Goal: Task Accomplishment & Management: Manage account settings

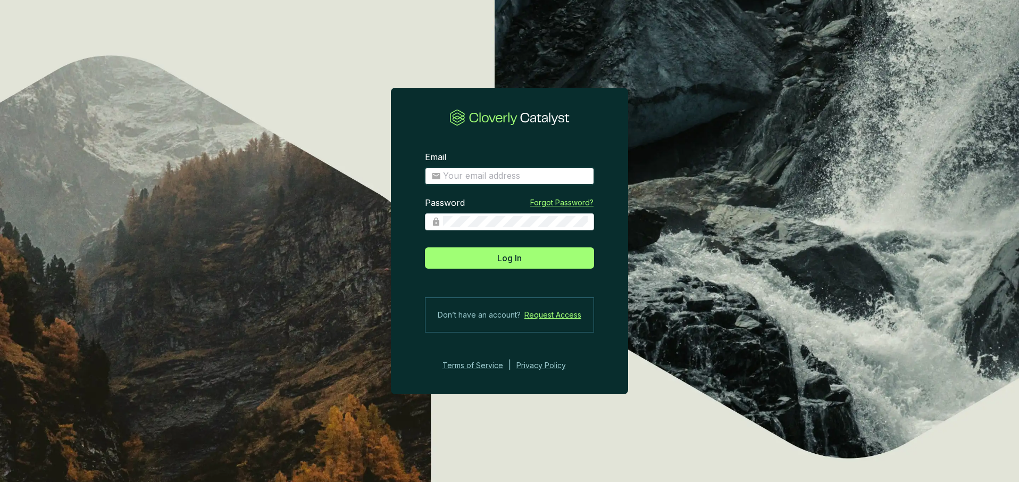
click at [486, 175] on input "Email" at bounding box center [515, 176] width 145 height 12
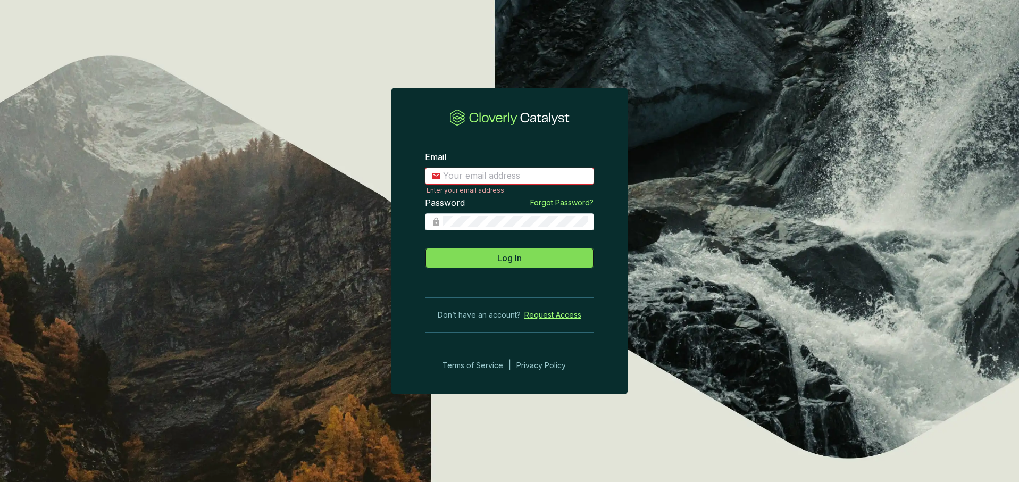
type input "kmartin@climatewells.com"
click at [473, 264] on button "Log In" at bounding box center [509, 257] width 169 height 21
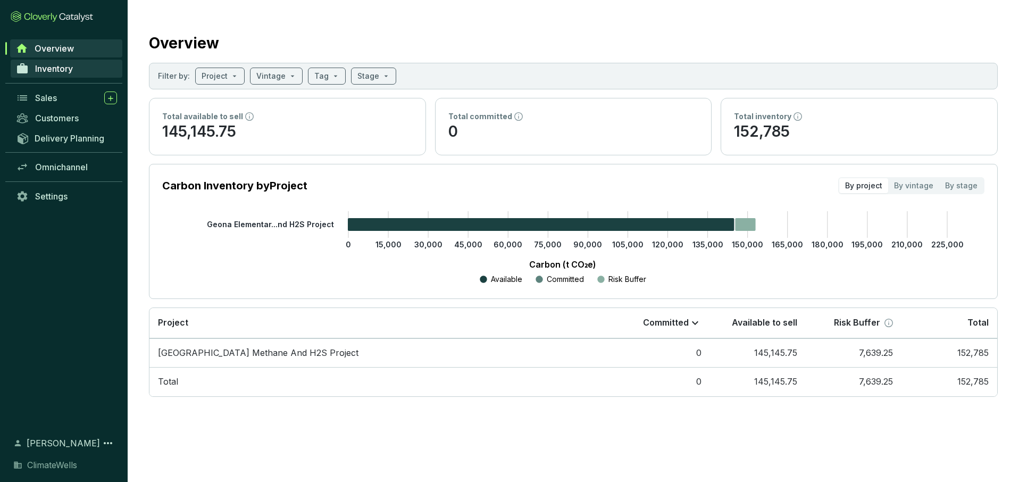
click at [60, 69] on span "Inventory" at bounding box center [54, 68] width 38 height 11
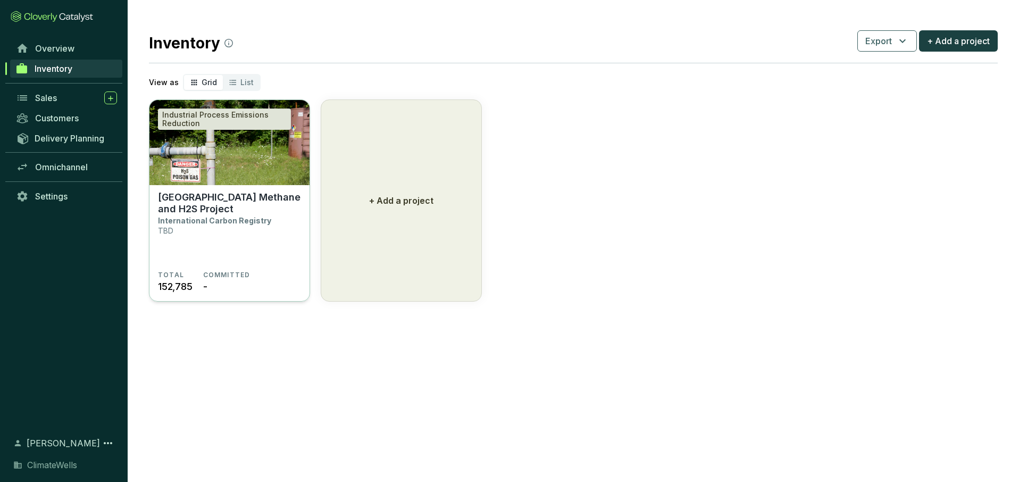
click at [240, 165] on img at bounding box center [229, 142] width 160 height 85
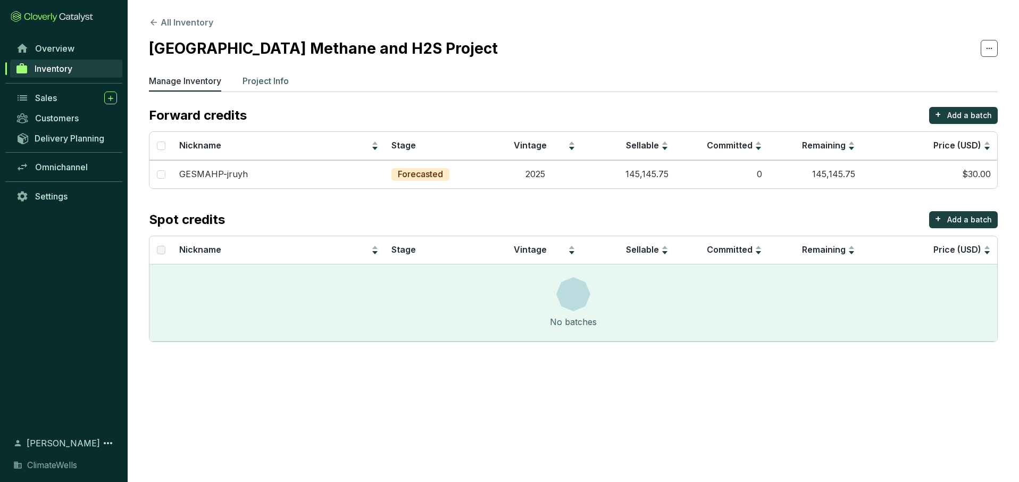
click at [255, 74] on p "Project Info" at bounding box center [266, 80] width 46 height 13
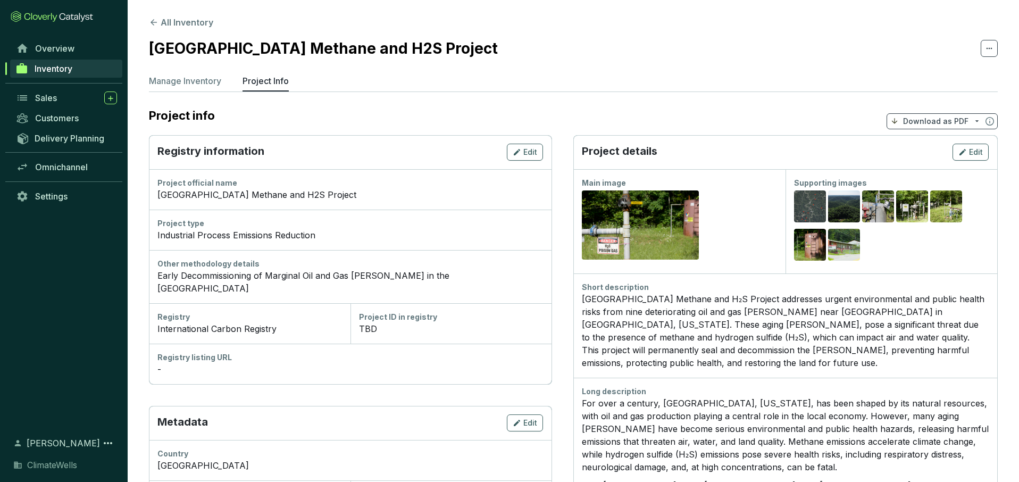
click at [954, 122] on p "Download as PDF" at bounding box center [935, 121] width 65 height 11
click at [932, 149] on span "Show pricing" at bounding box center [936, 146] width 48 height 9
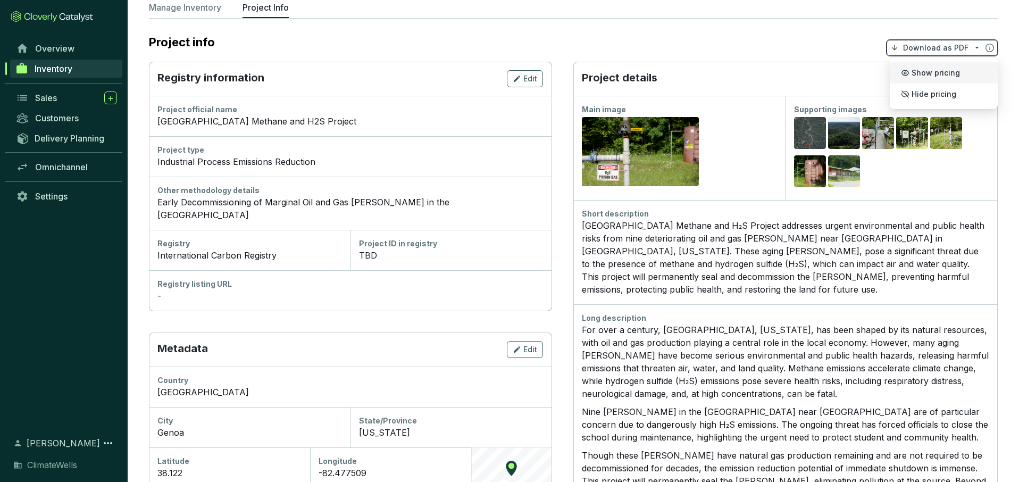
scroll to position [75, 0]
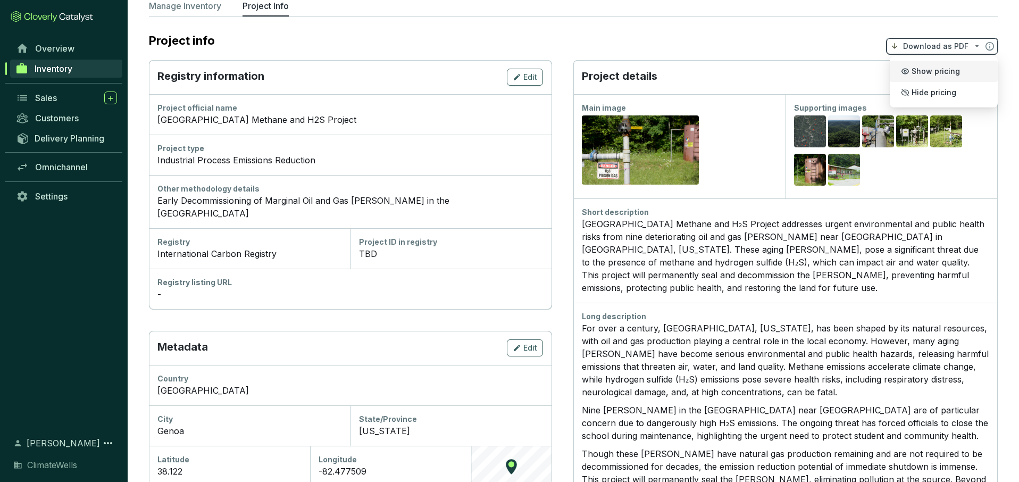
click at [253, 247] on div "International Carbon Registry" at bounding box center [249, 253] width 185 height 13
click at [528, 77] on span "Edit" at bounding box center [530, 77] width 14 height 11
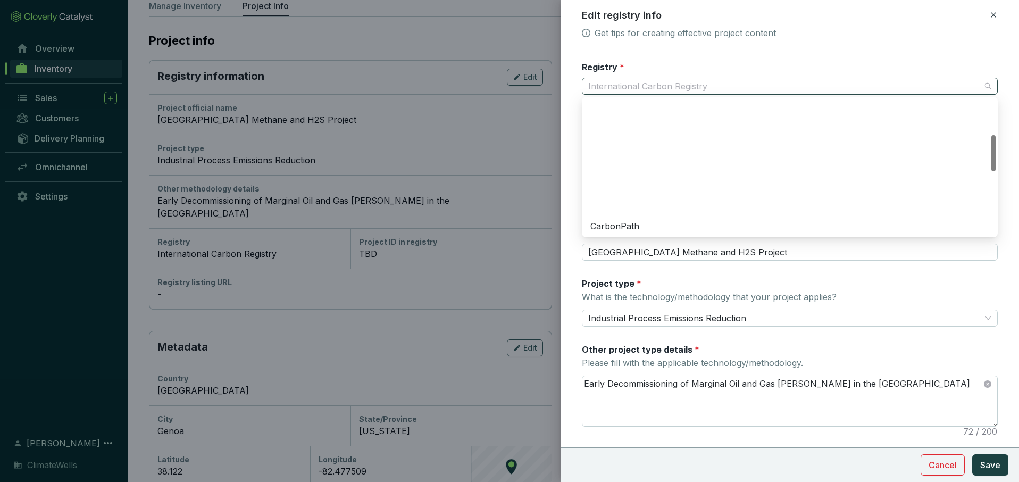
click at [664, 88] on span "International Carbon Registry" at bounding box center [789, 86] width 403 height 16
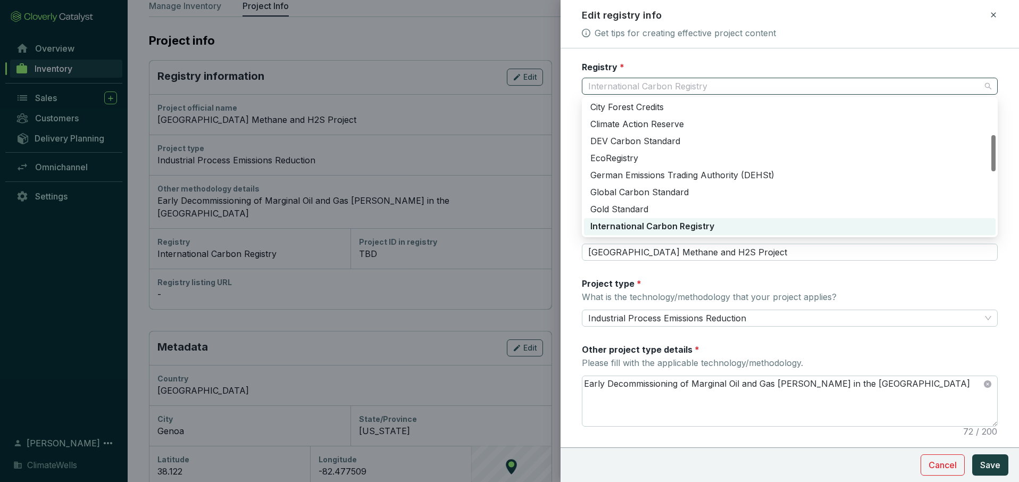
click at [664, 88] on span "International Carbon Registry" at bounding box center [789, 86] width 403 height 16
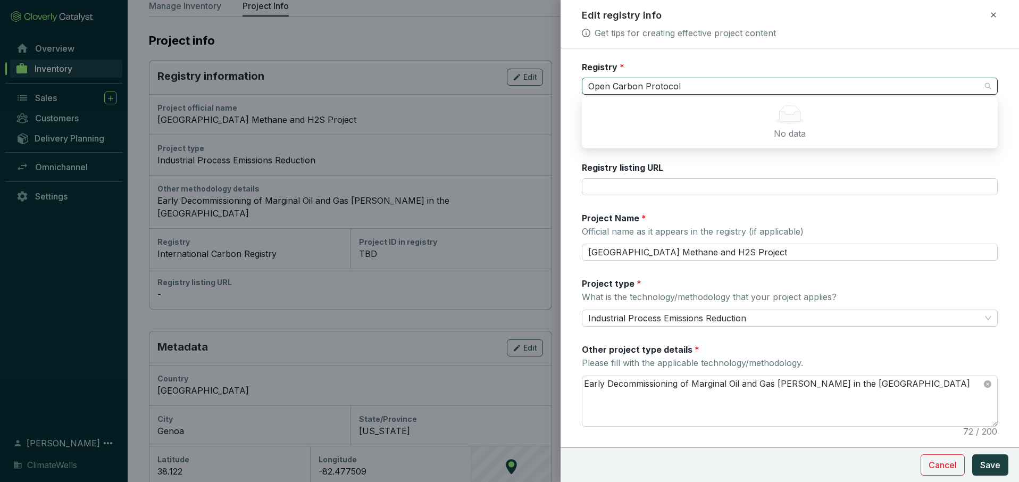
type input "Open Carbon Protocol"
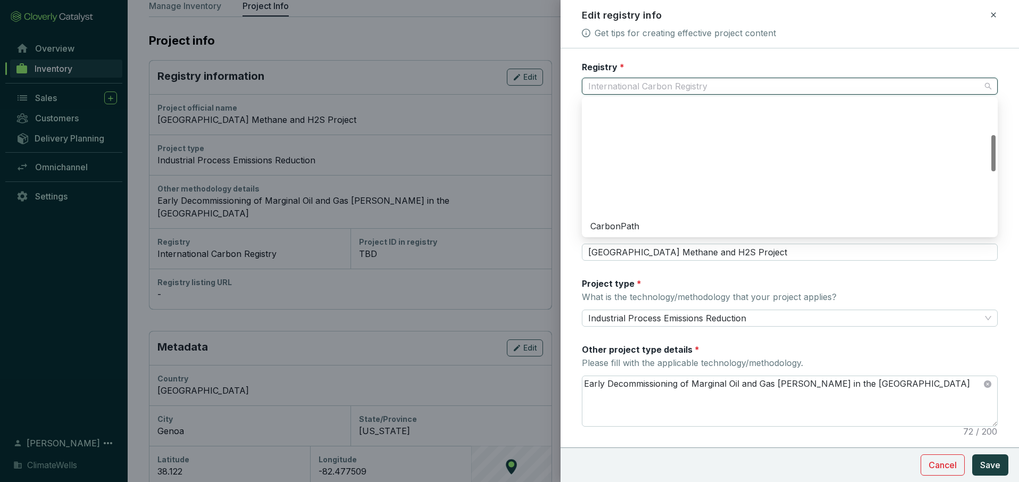
click at [733, 81] on span "International Carbon Registry" at bounding box center [789, 86] width 403 height 16
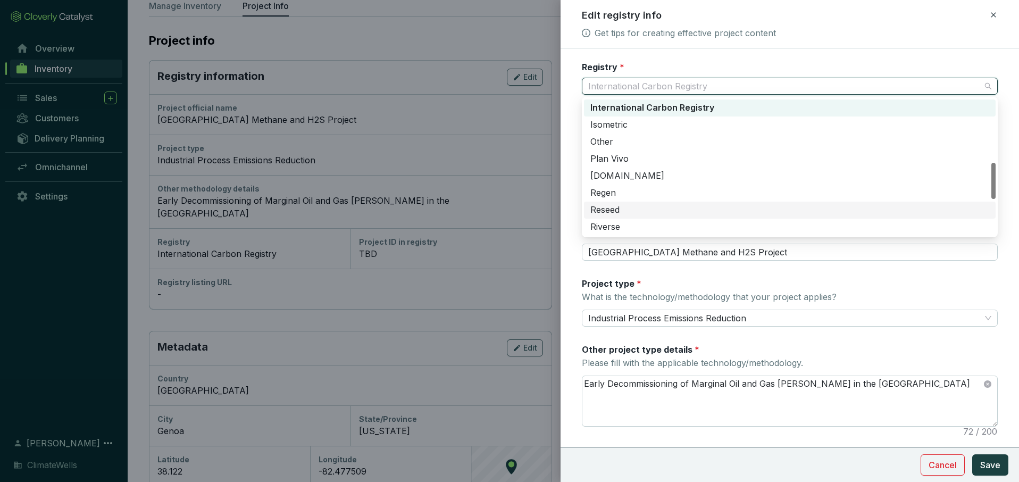
scroll to position [235, 0]
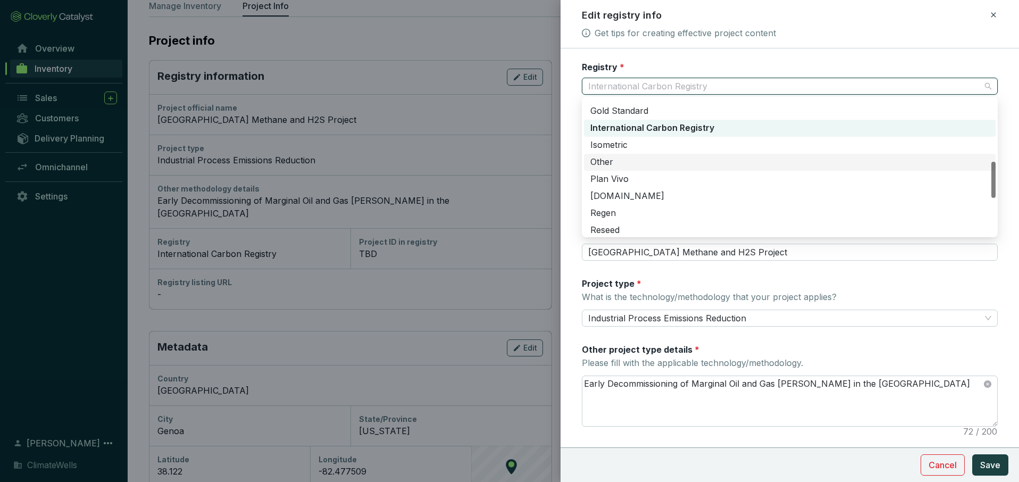
click at [682, 162] on div "Other" at bounding box center [789, 162] width 399 height 12
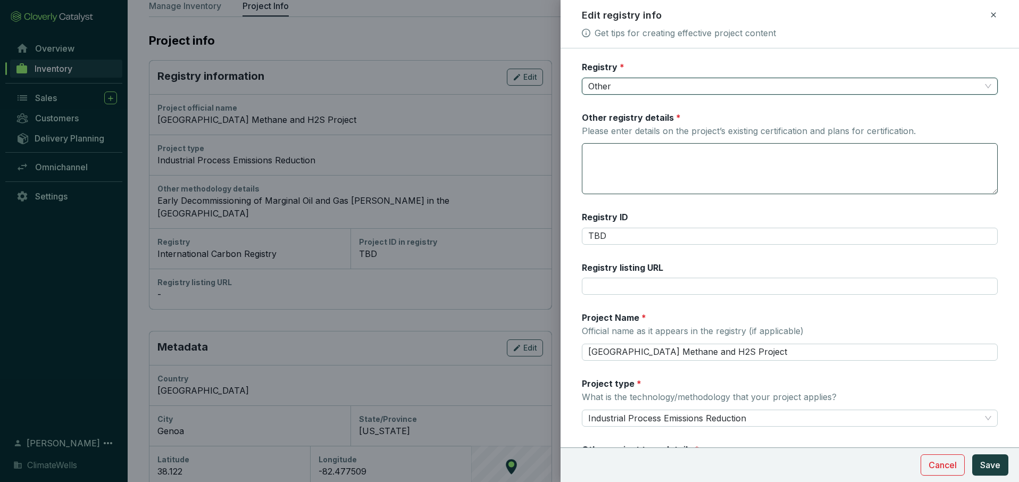
scroll to position [4, 0]
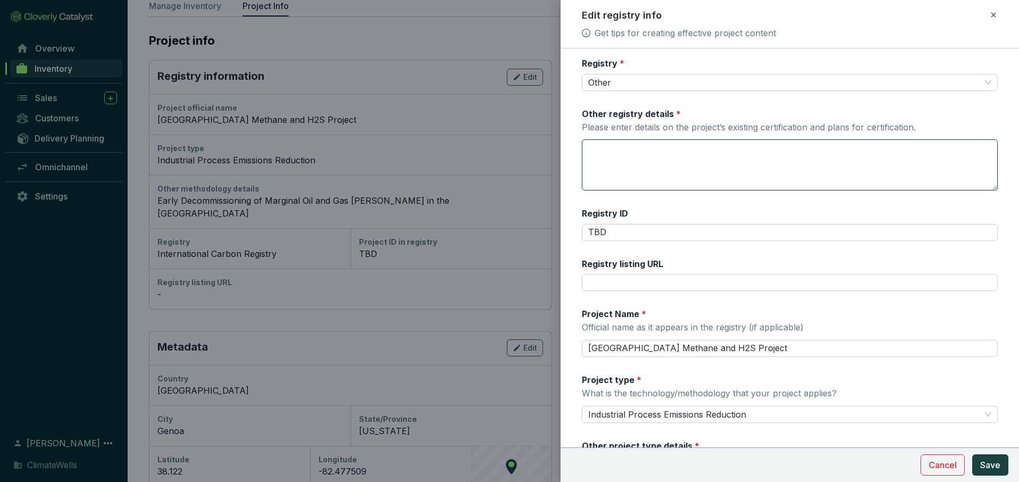
click at [629, 155] on textarea "Other registry details * Please enter details on the project’s existing certifi…" at bounding box center [789, 165] width 415 height 50
click at [670, 79] on span "Other" at bounding box center [789, 82] width 403 height 16
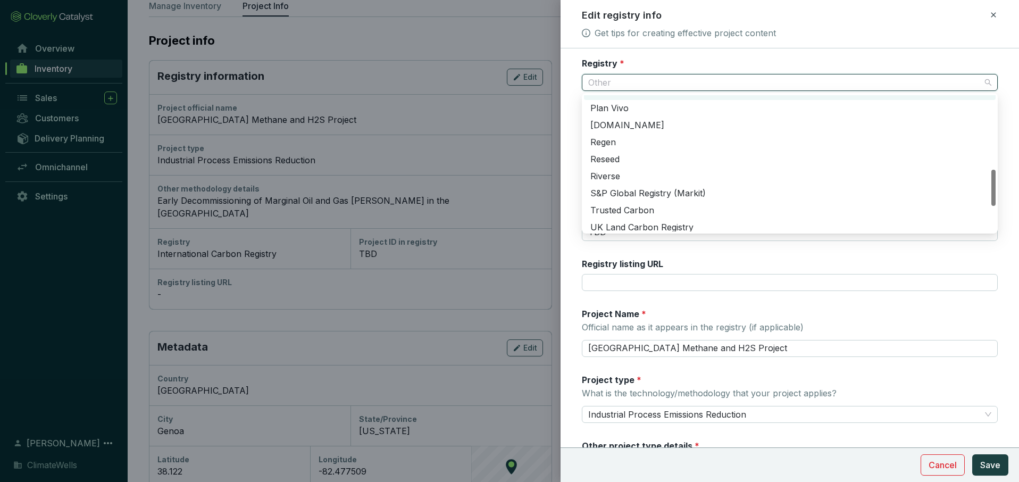
scroll to position [276, 0]
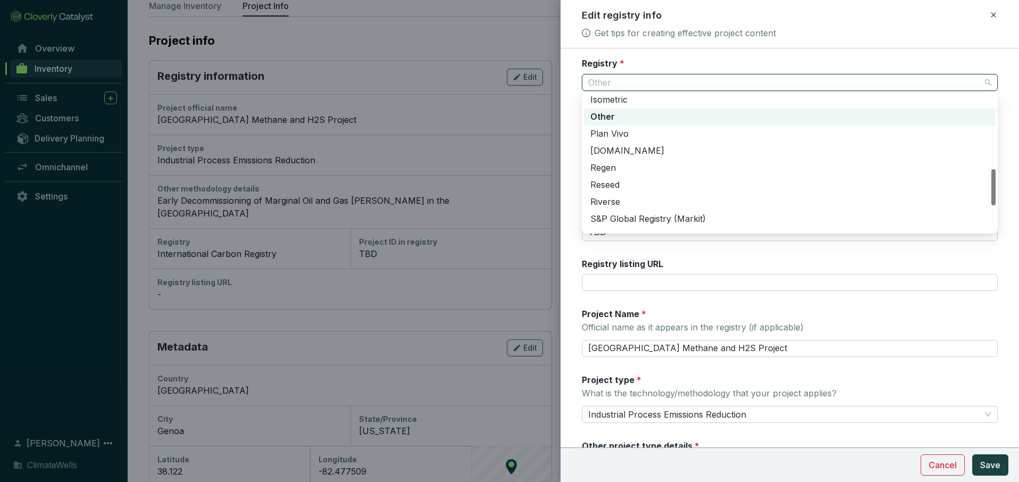
click at [689, 122] on div "Other" at bounding box center [789, 117] width 399 height 12
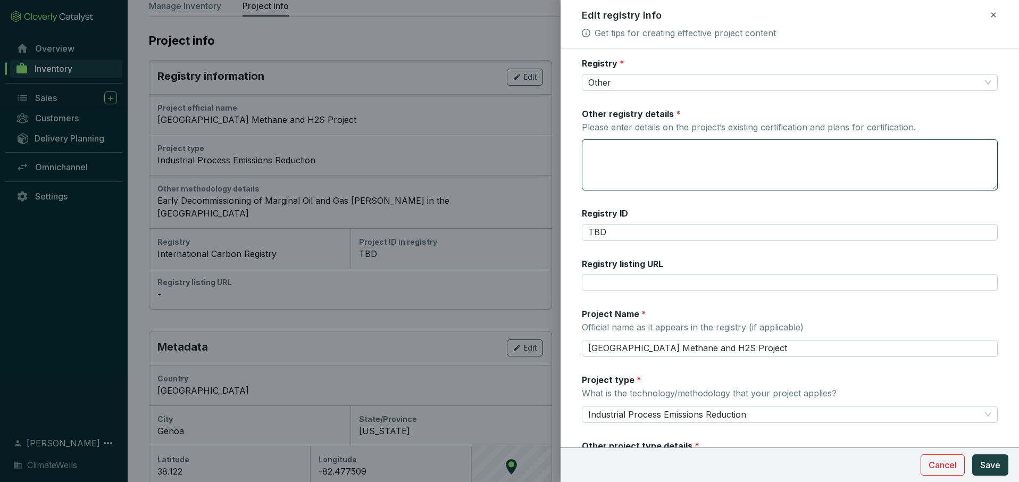
scroll to position [0, 0]
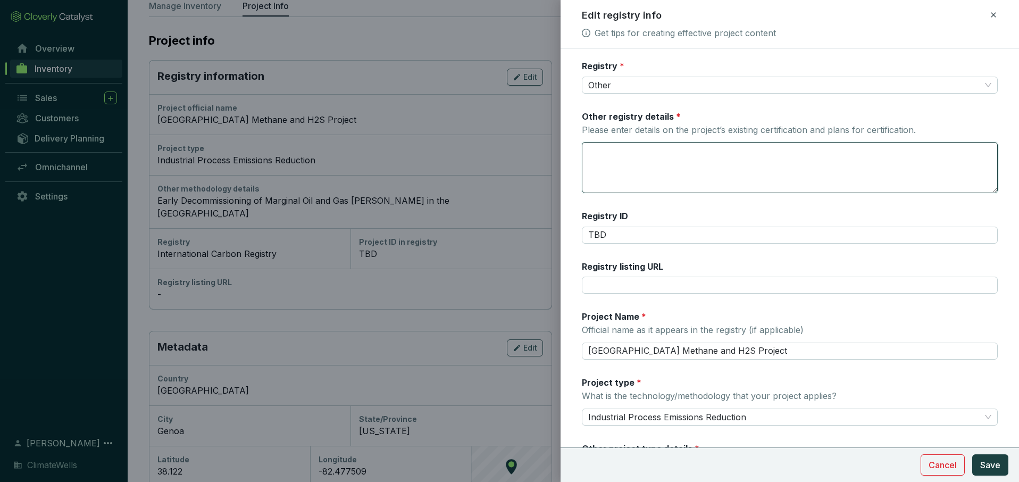
click at [651, 155] on textarea "Other registry details * Please enter details on the project’s existing certifi…" at bounding box center [789, 168] width 415 height 50
type textarea "Open Carbon Protocol"
click at [991, 470] on span "Save" at bounding box center [990, 464] width 20 height 13
